Goal: Navigation & Orientation: Find specific page/section

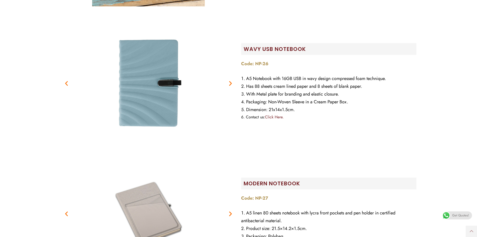
scroll to position [2104, 0]
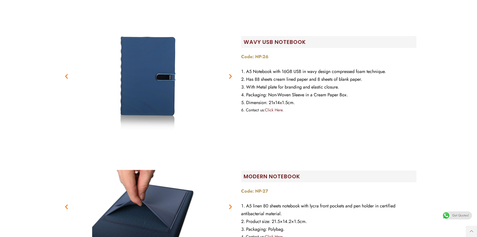
click at [230, 78] on icon "Next slide" at bounding box center [230, 76] width 6 height 6
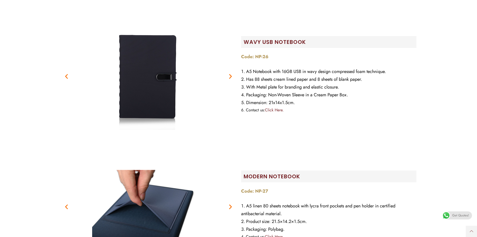
click at [230, 78] on icon "Next slide" at bounding box center [230, 76] width 6 height 6
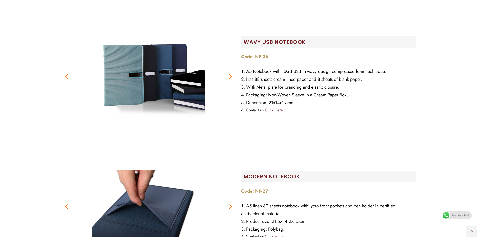
click at [230, 78] on icon "Next slide" at bounding box center [230, 76] width 6 height 6
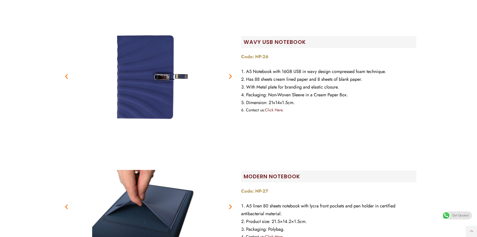
click at [230, 78] on icon "Next slide" at bounding box center [230, 76] width 6 height 6
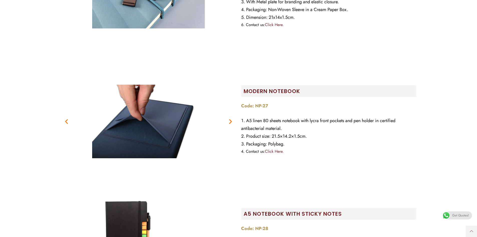
scroll to position [2204, 0]
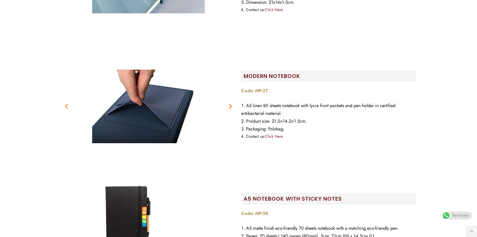
click at [231, 107] on icon "Next slide" at bounding box center [230, 106] width 6 height 6
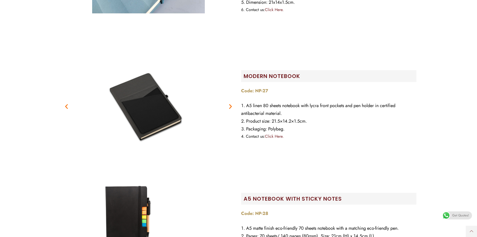
click at [231, 107] on icon "Next slide" at bounding box center [230, 106] width 6 height 6
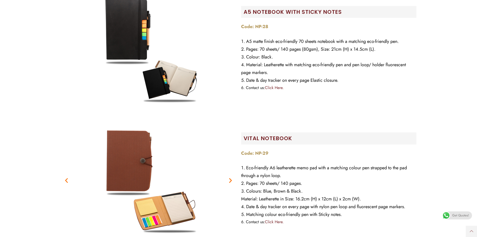
scroll to position [2430, 0]
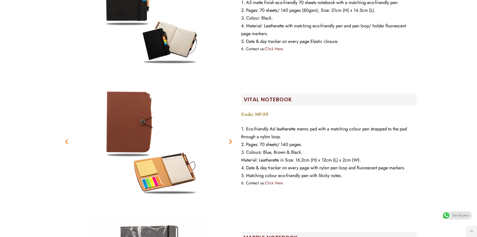
click at [230, 143] on icon "Next slide" at bounding box center [230, 141] width 6 height 6
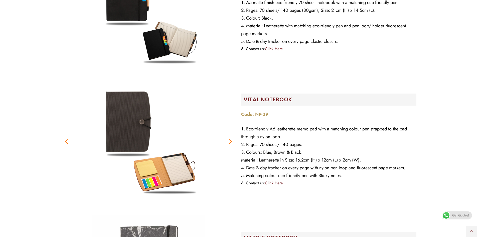
click at [230, 143] on icon "Next slide" at bounding box center [230, 141] width 6 height 6
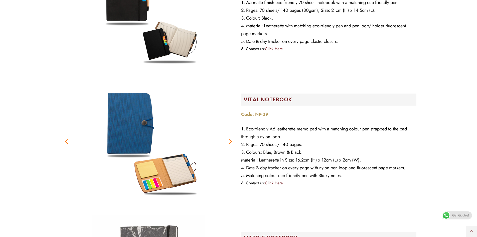
click at [230, 143] on icon "Next slide" at bounding box center [230, 141] width 6 height 6
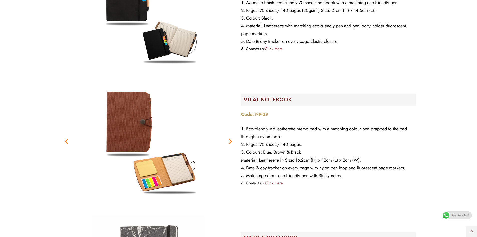
click at [230, 143] on icon "Next slide" at bounding box center [230, 141] width 6 height 6
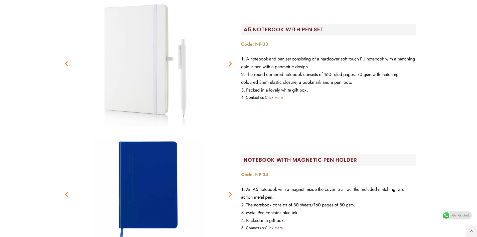
scroll to position [3031, 0]
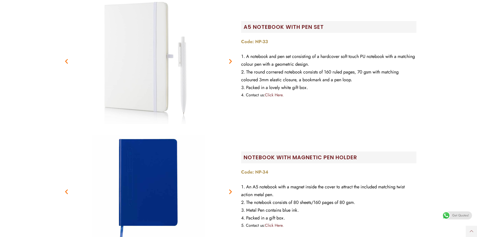
click at [231, 60] on icon "Next slide" at bounding box center [230, 61] width 6 height 6
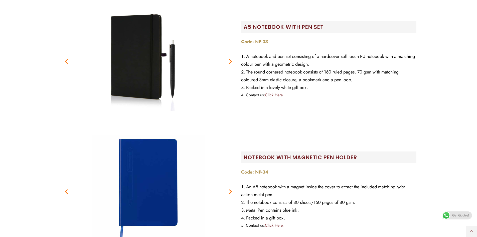
click at [231, 60] on icon "Next slide" at bounding box center [230, 61] width 6 height 6
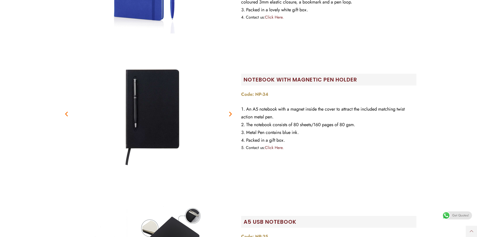
scroll to position [3156, 0]
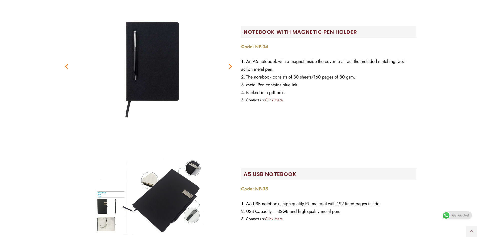
click at [230, 68] on icon "Next slide" at bounding box center [230, 66] width 6 height 6
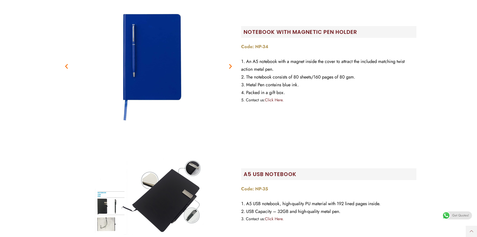
click at [230, 68] on icon "Next slide" at bounding box center [230, 66] width 6 height 6
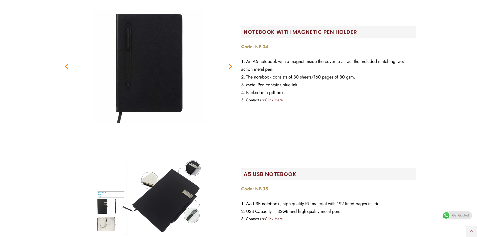
click at [230, 68] on icon "Next slide" at bounding box center [230, 66] width 6 height 6
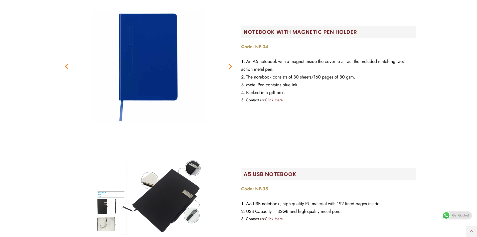
click at [230, 68] on icon "Next slide" at bounding box center [230, 66] width 6 height 6
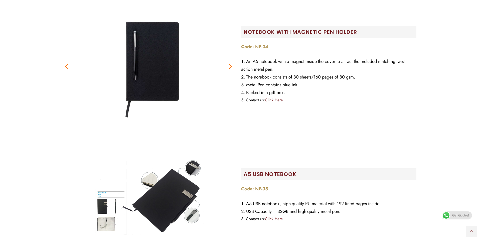
click at [230, 68] on icon "Next slide" at bounding box center [230, 66] width 6 height 6
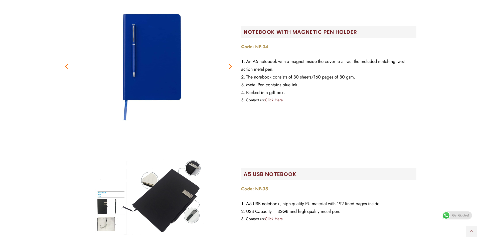
click at [230, 68] on icon "Next slide" at bounding box center [230, 66] width 6 height 6
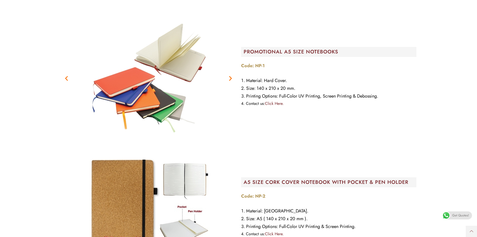
scroll to position [4759, 0]
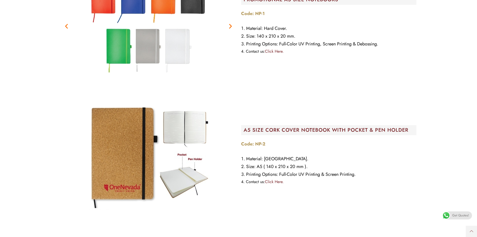
click at [278, 51] on link "Click Here." at bounding box center [274, 51] width 19 height 6
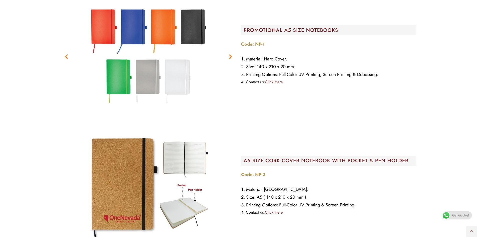
scroll to position [4684, 0]
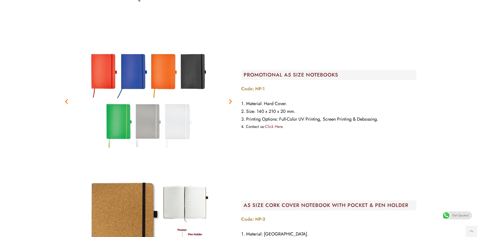
click at [230, 103] on icon "Next slide" at bounding box center [230, 101] width 6 height 6
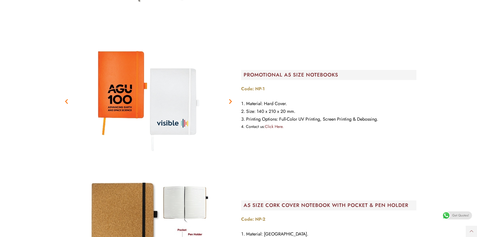
click at [230, 103] on icon "Next slide" at bounding box center [230, 101] width 6 height 6
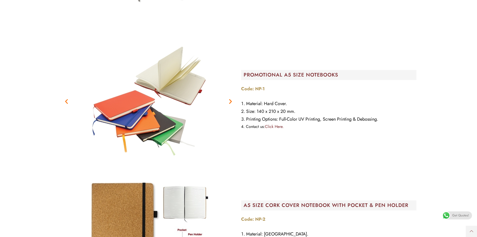
click at [230, 103] on icon "Next slide" at bounding box center [230, 101] width 6 height 6
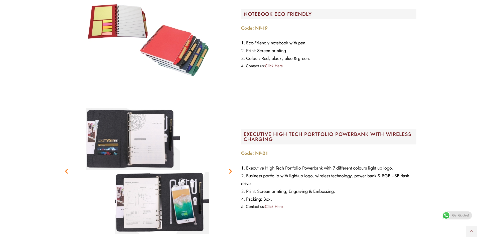
scroll to position [7025, 0]
